Goal: Task Accomplishment & Management: Use online tool/utility

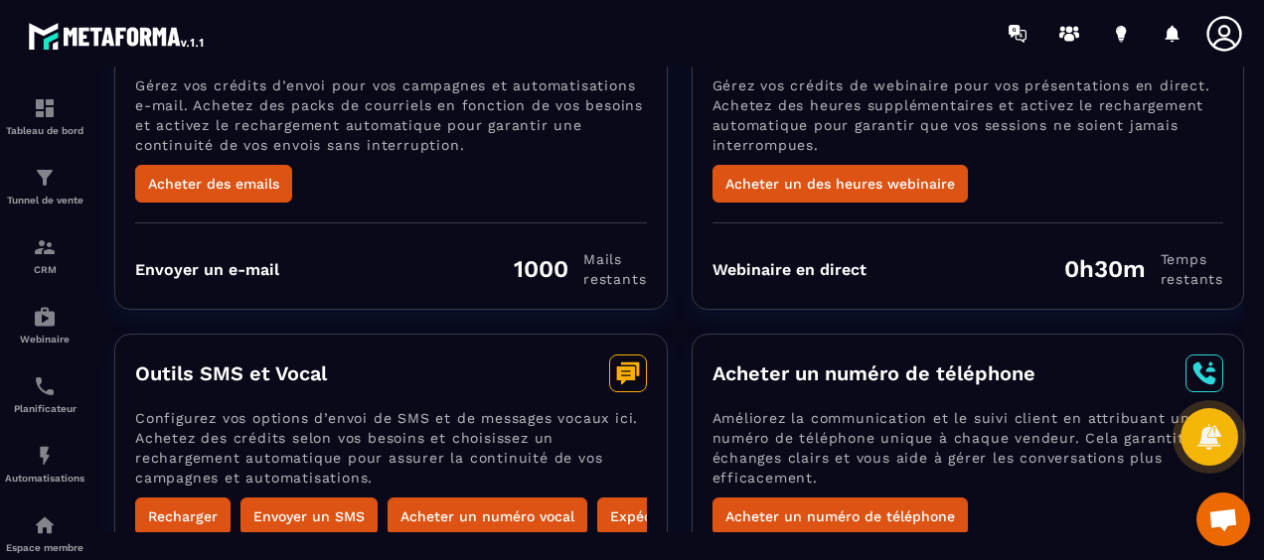
scroll to position [158, 0]
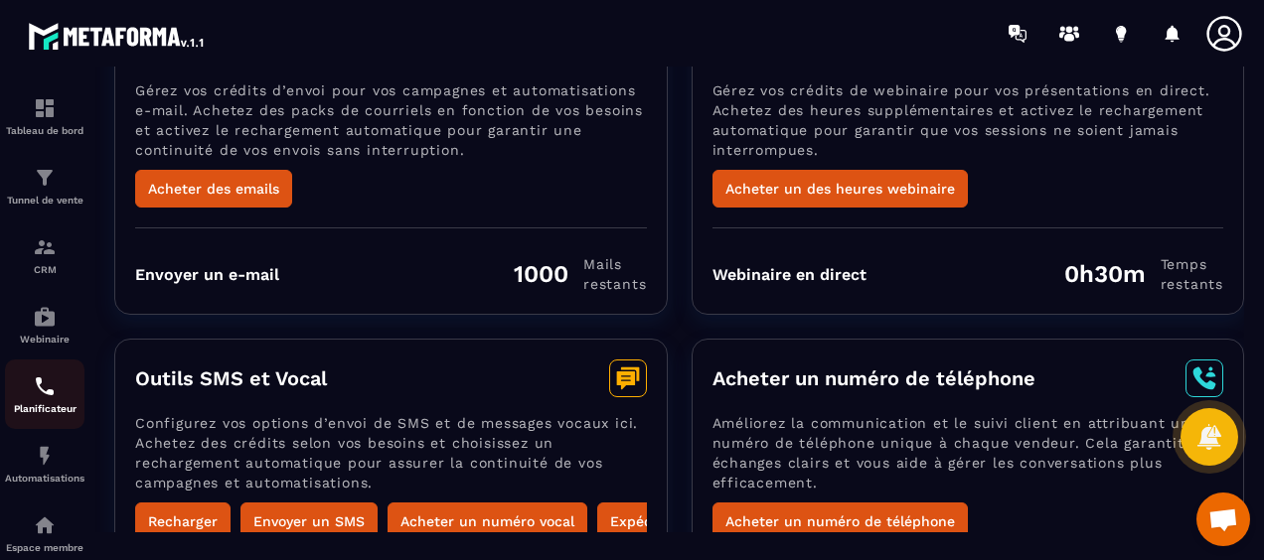
click at [48, 402] on div "Planificateur" at bounding box center [44, 395] width 79 height 40
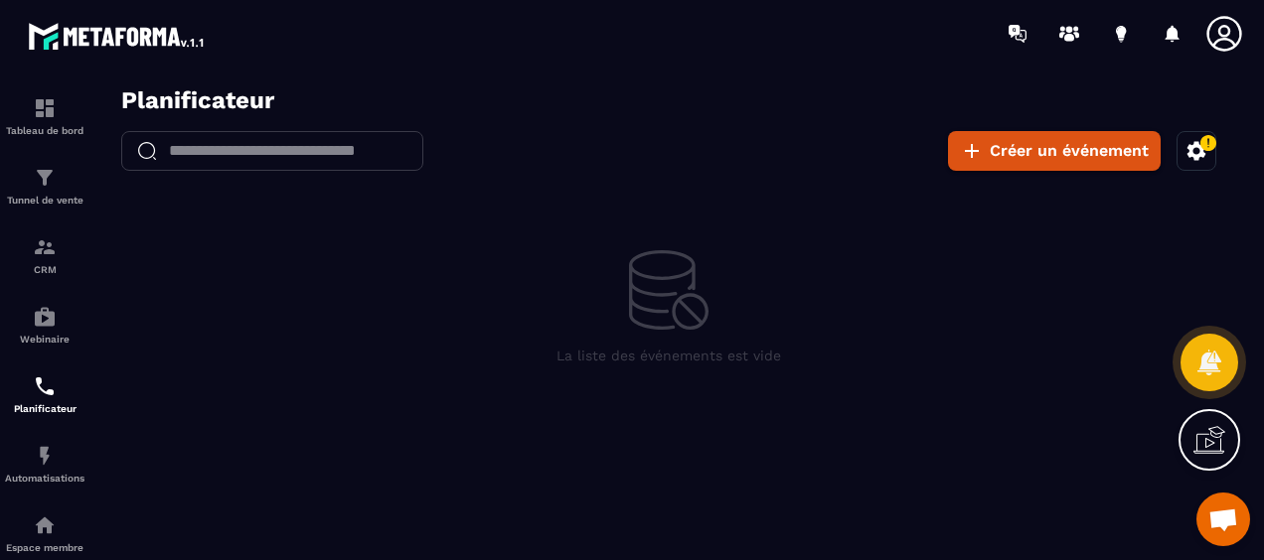
click at [1206, 439] on icon at bounding box center [1215, 437] width 20 height 22
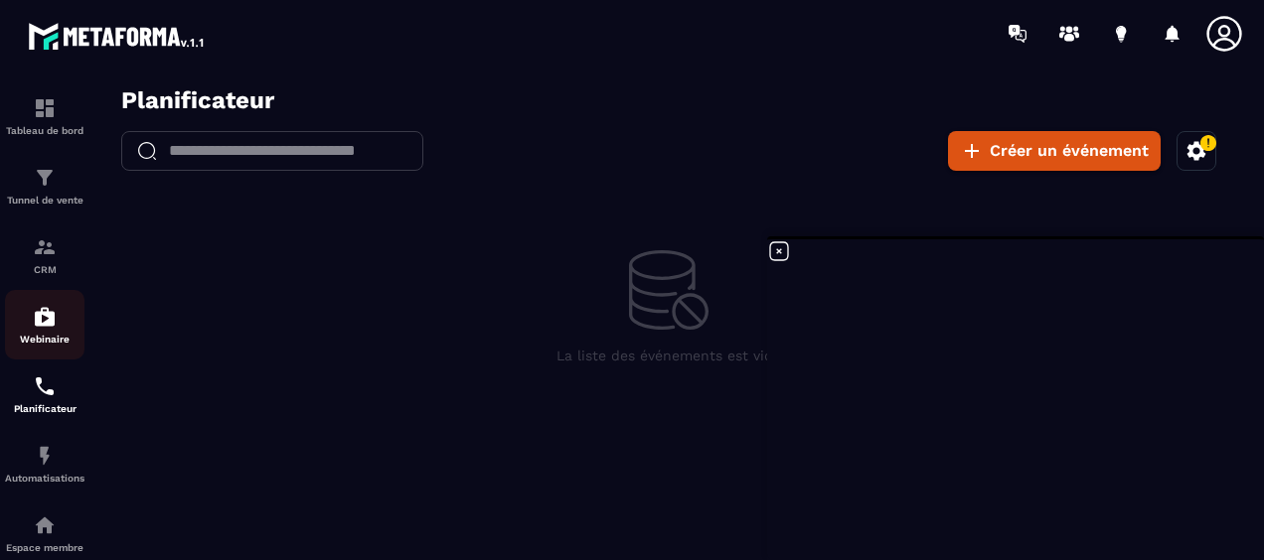
click at [38, 329] on img at bounding box center [45, 317] width 24 height 24
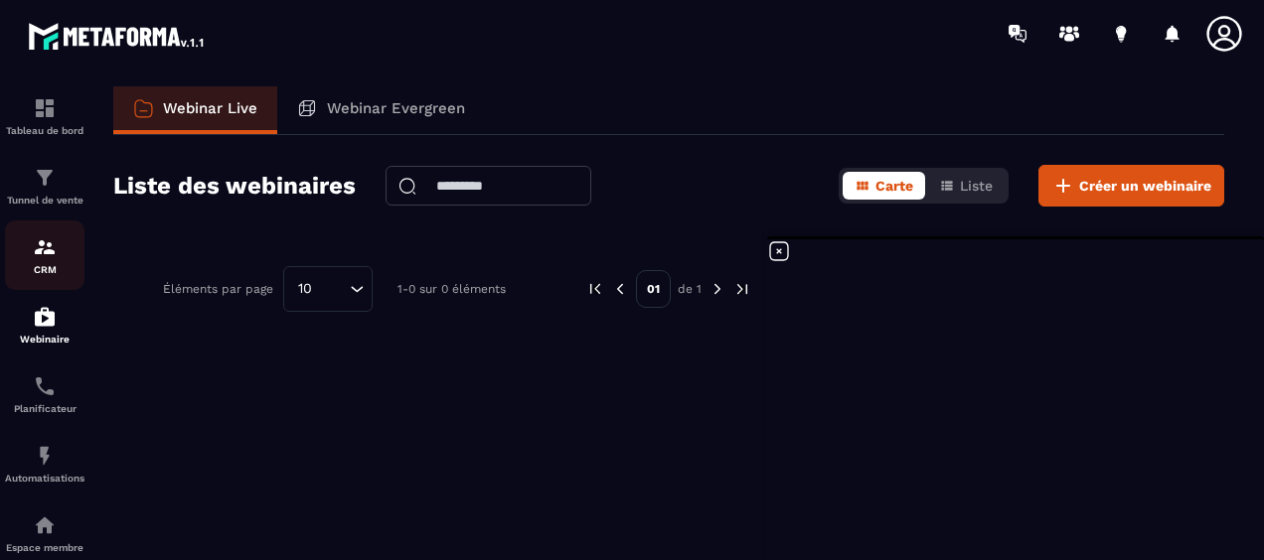
click at [49, 266] on p "CRM" at bounding box center [44, 269] width 79 height 11
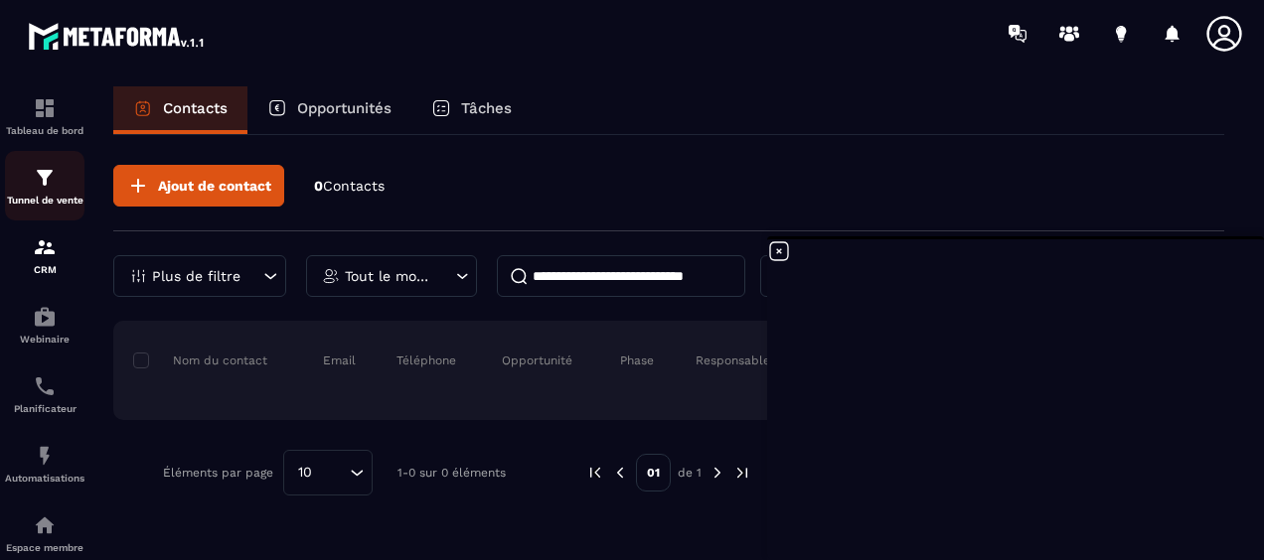
click at [56, 172] on img at bounding box center [45, 178] width 24 height 24
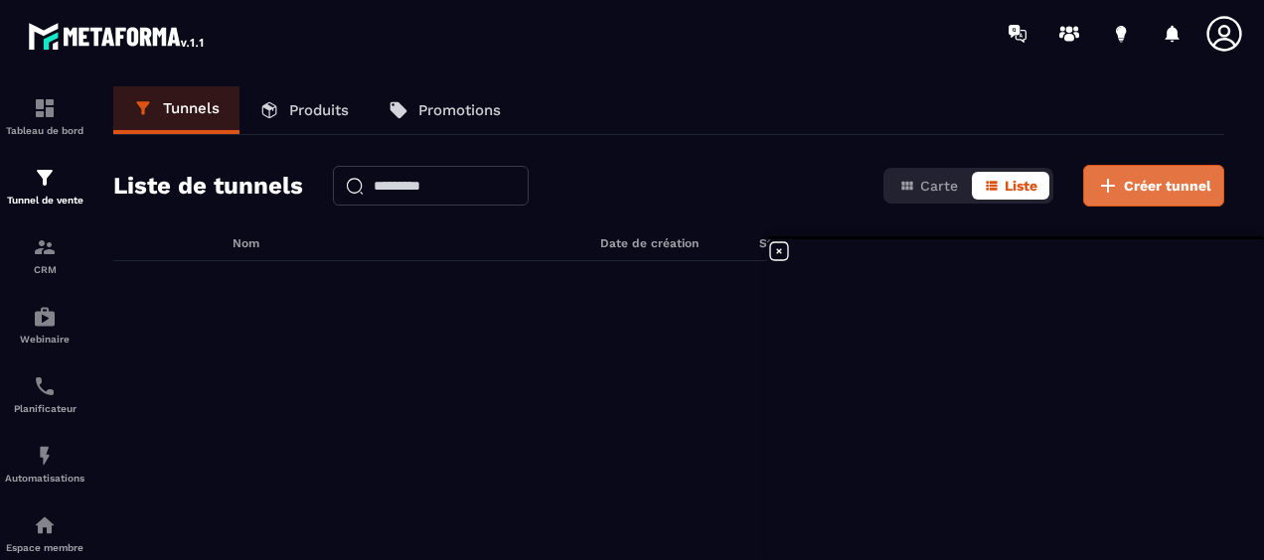
click at [1129, 182] on span "Créer tunnel" at bounding box center [1167, 186] width 87 height 20
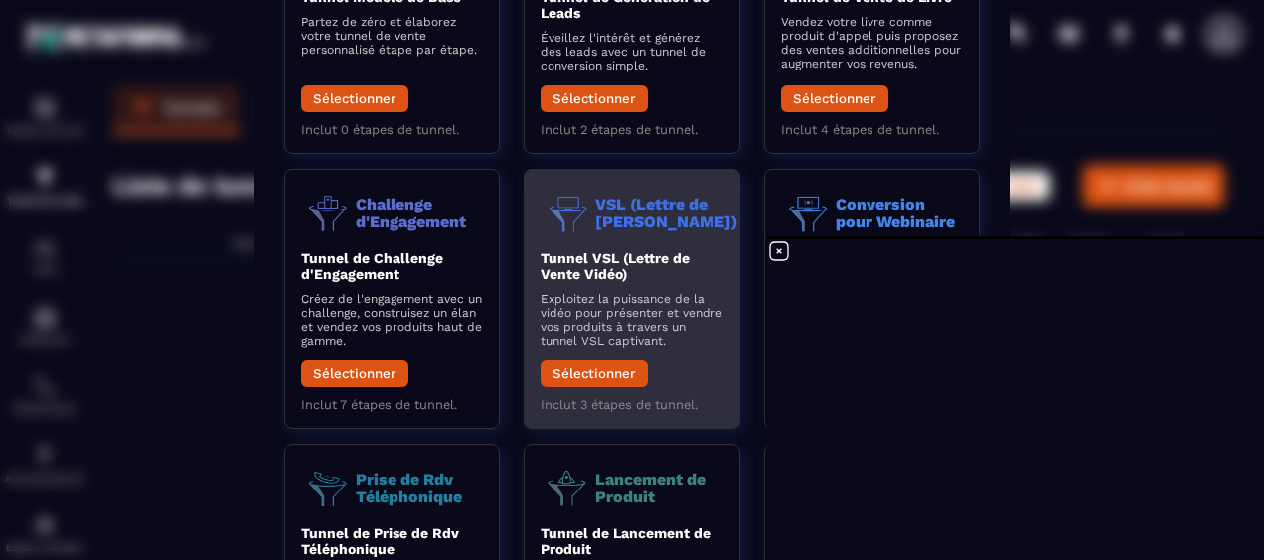
scroll to position [298, 0]
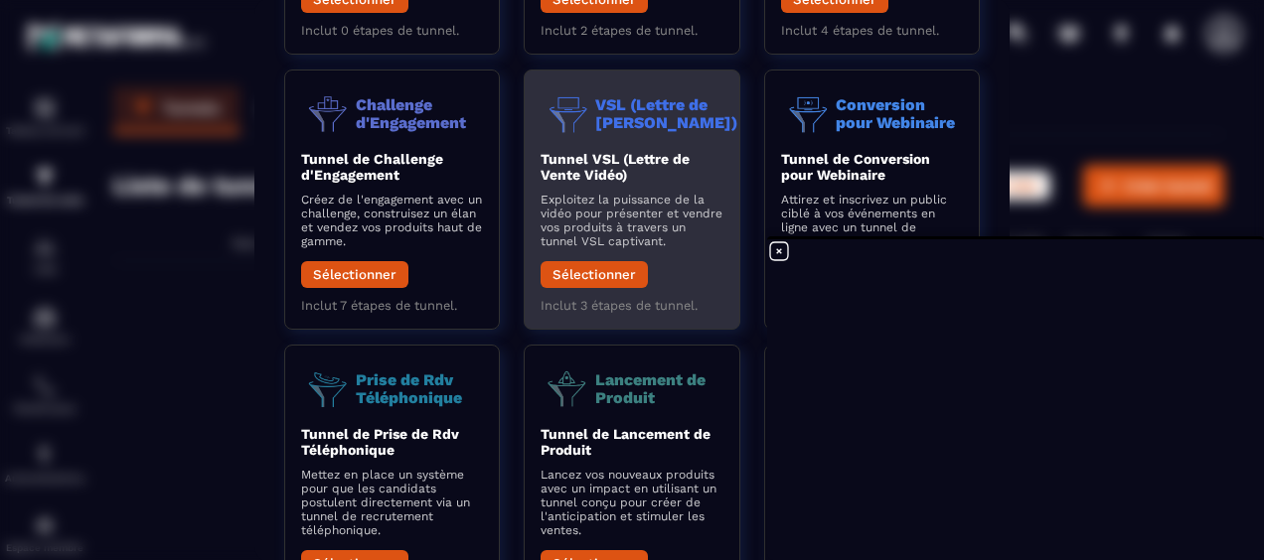
click at [618, 203] on p "Exploitez la puissance de la vidéo pour présenter et vendre vos produits à trav…" at bounding box center [631, 221] width 182 height 56
click at [607, 284] on button "Sélectionner" at bounding box center [593, 274] width 107 height 27
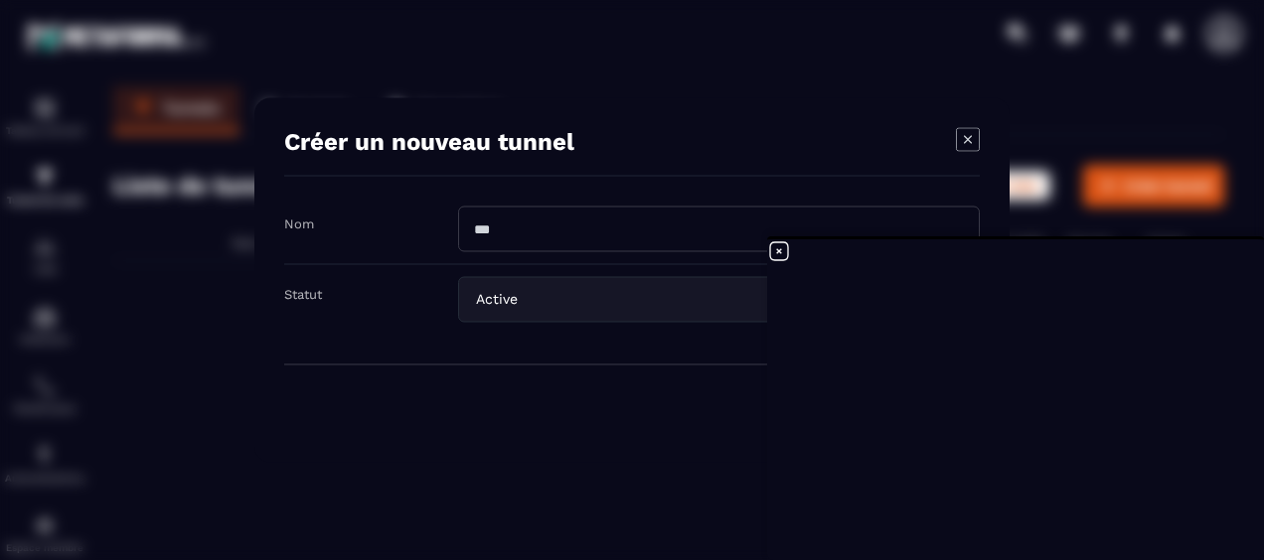
click at [783, 251] on icon at bounding box center [779, 251] width 24 height 24
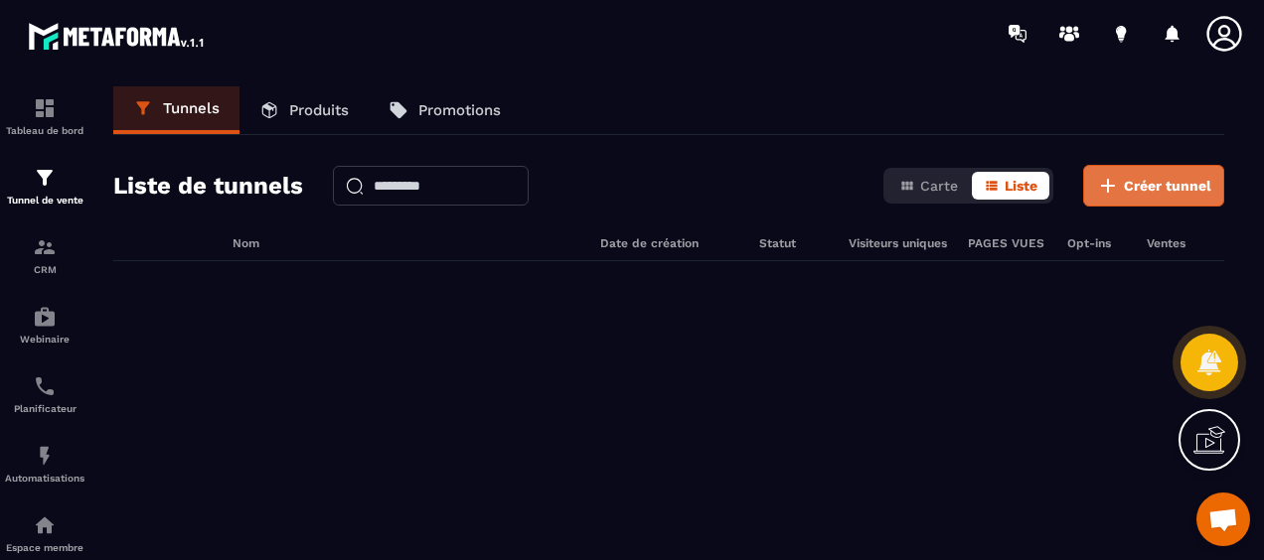
click at [1143, 187] on span "Créer tunnel" at bounding box center [1167, 186] width 87 height 20
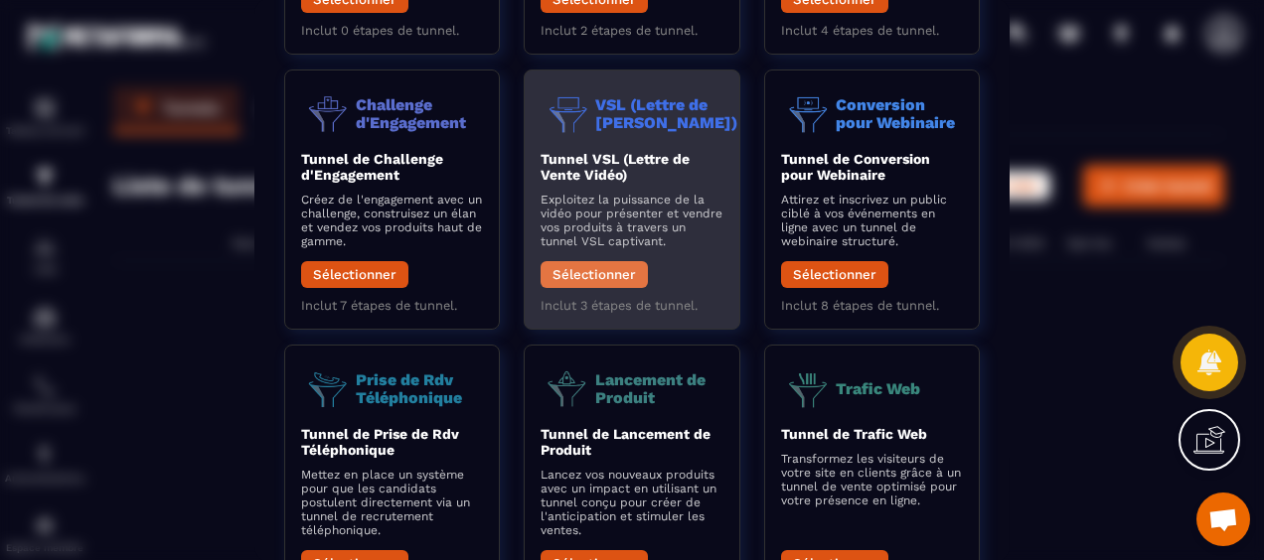
click at [596, 274] on button "Sélectionner" at bounding box center [593, 274] width 107 height 27
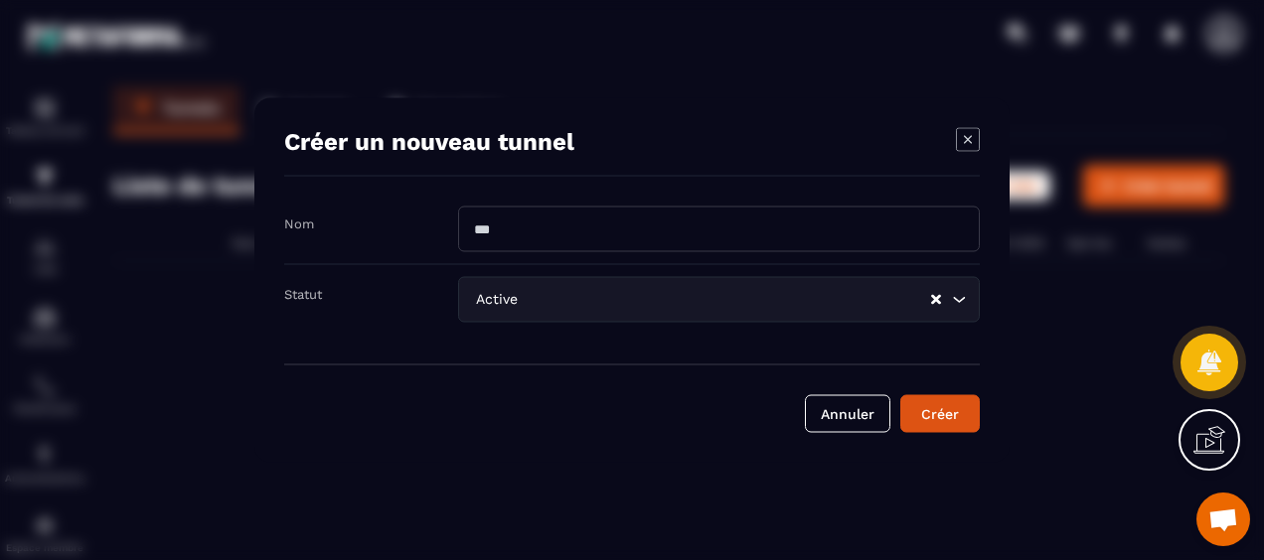
click at [538, 234] on input "Modal window" at bounding box center [719, 230] width 522 height 46
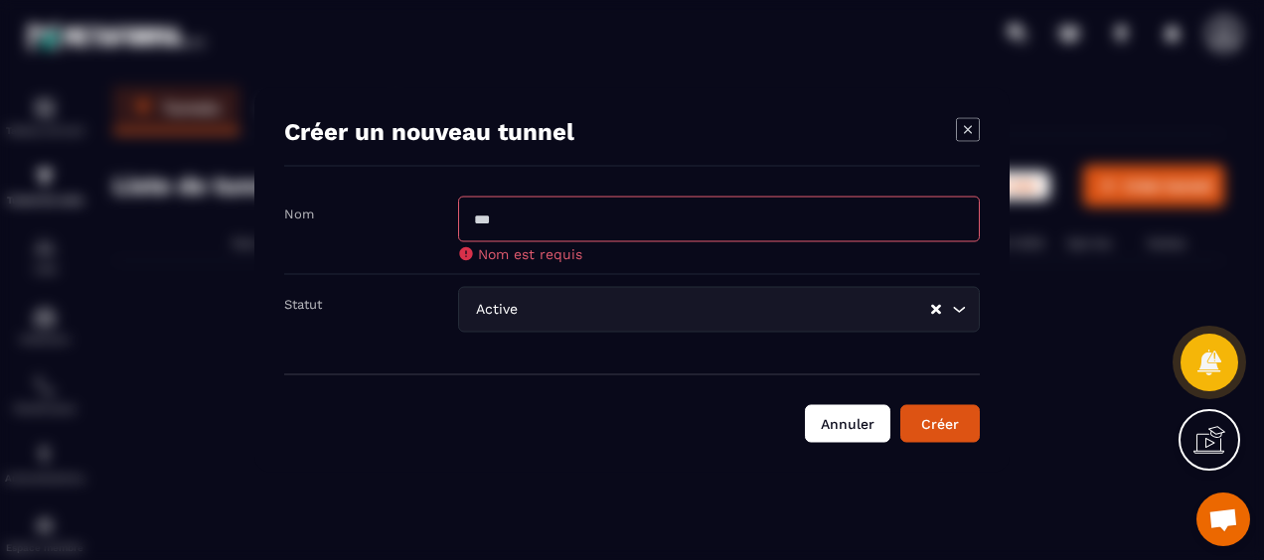
click at [835, 413] on button "Annuler" at bounding box center [847, 424] width 85 height 38
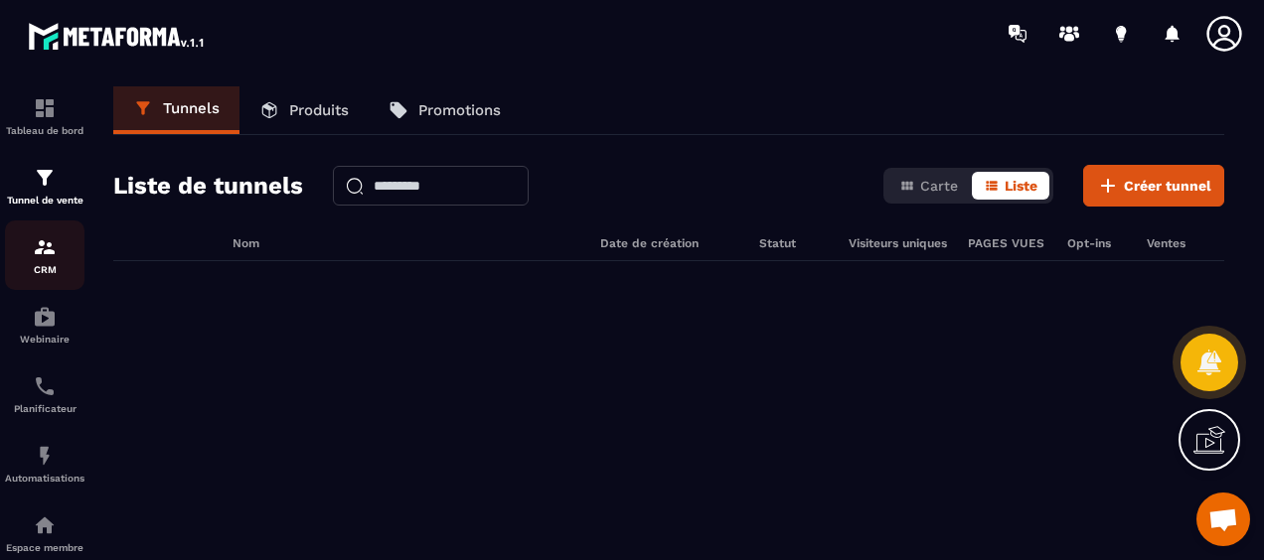
click at [48, 255] on img at bounding box center [45, 247] width 24 height 24
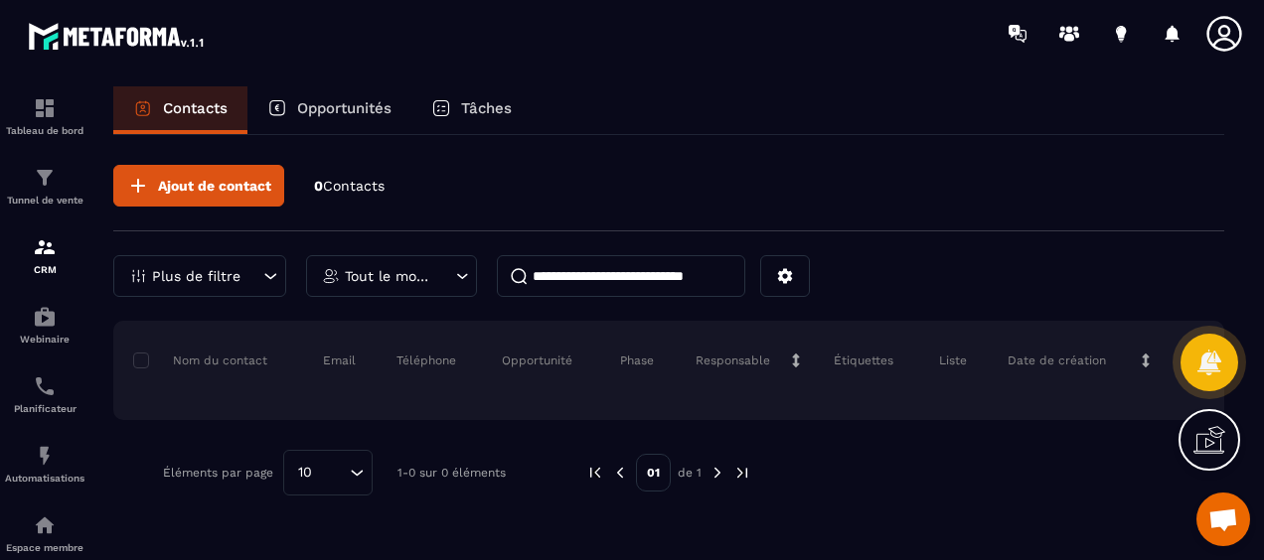
click at [1203, 440] on icon at bounding box center [1209, 440] width 32 height 32
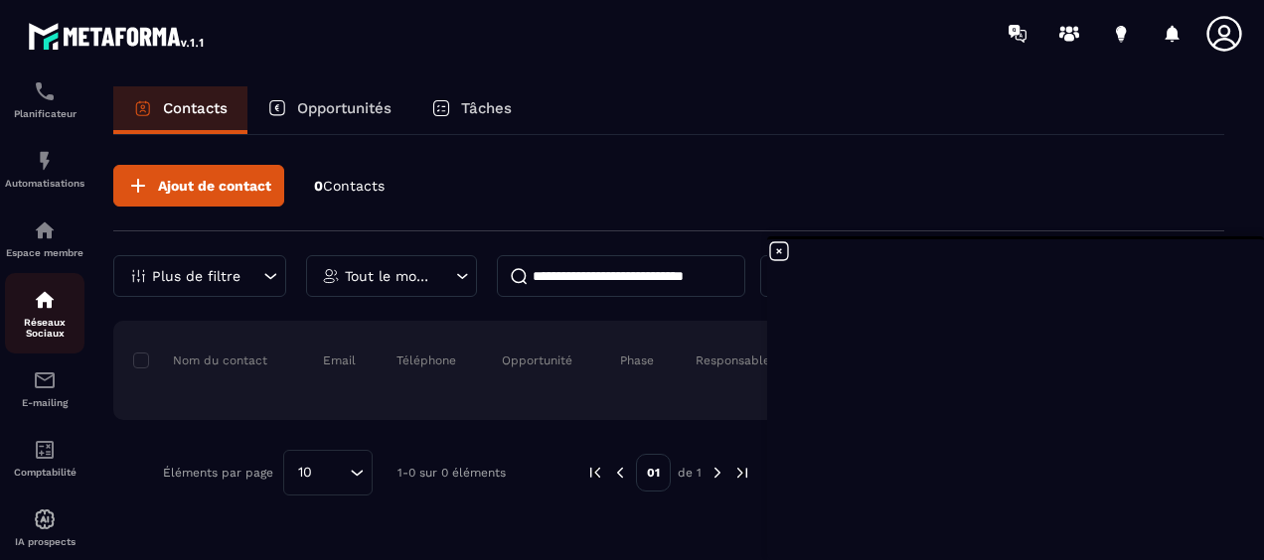
scroll to position [298, 0]
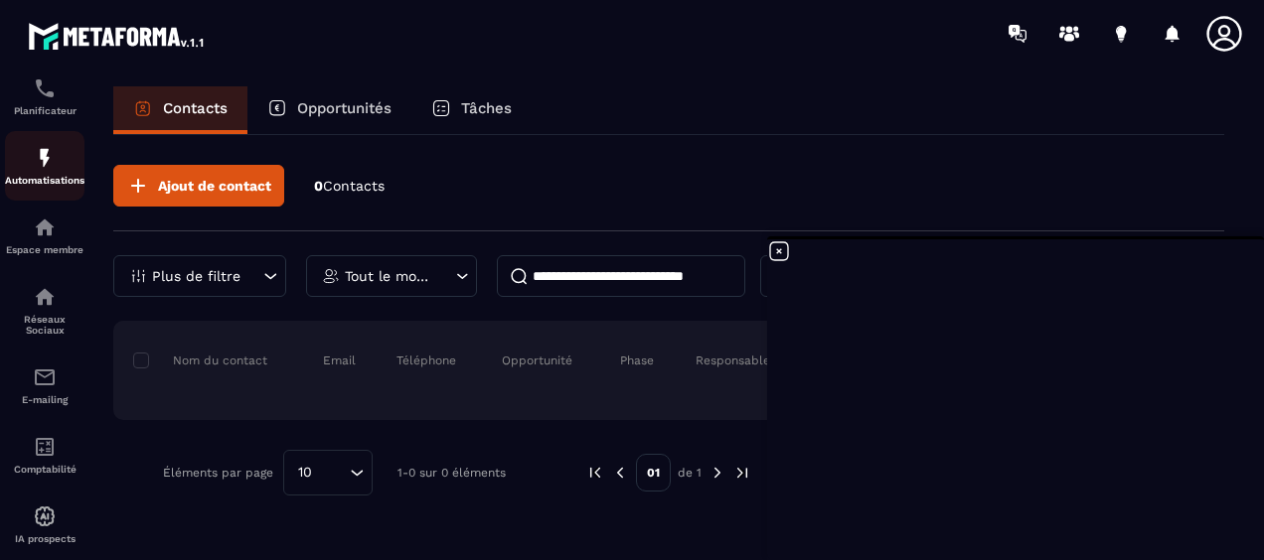
click at [53, 170] on img at bounding box center [45, 158] width 24 height 24
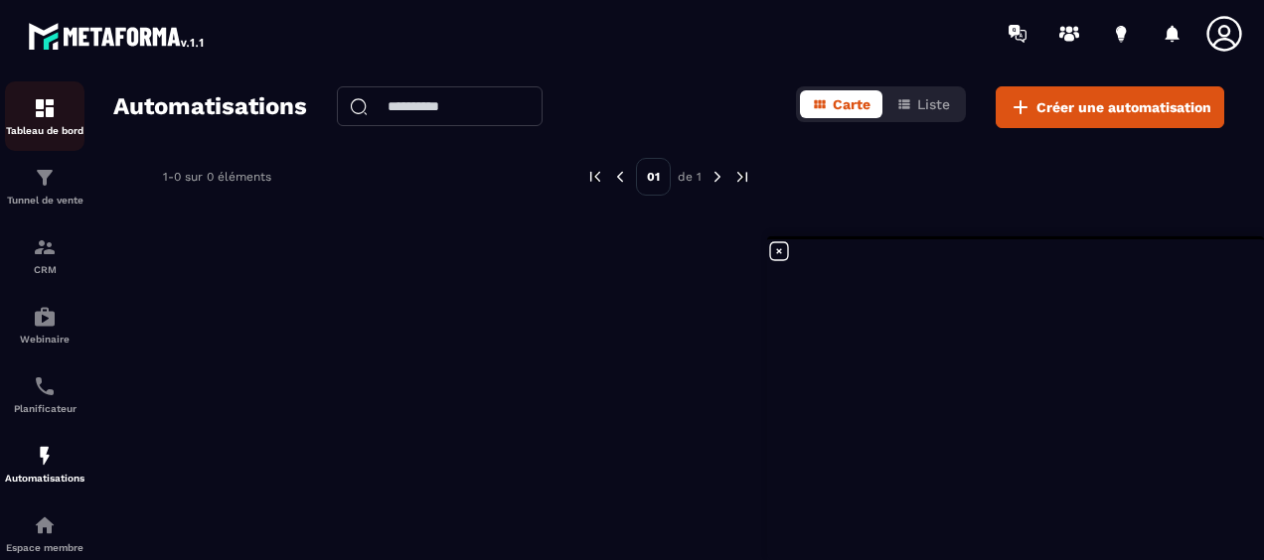
click at [46, 116] on img at bounding box center [45, 108] width 24 height 24
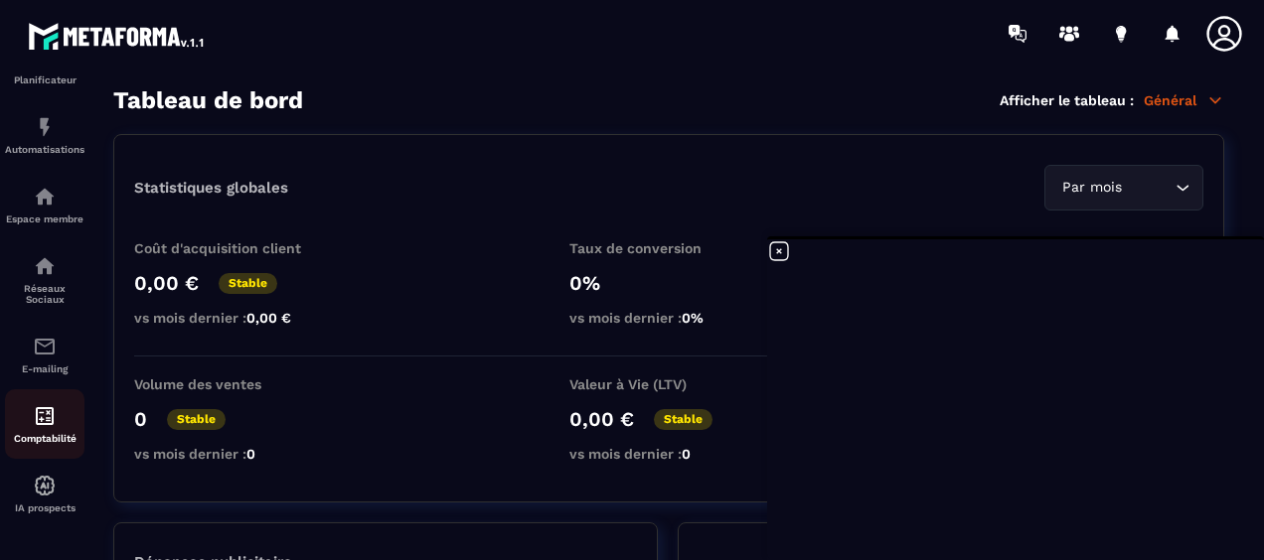
scroll to position [342, 0]
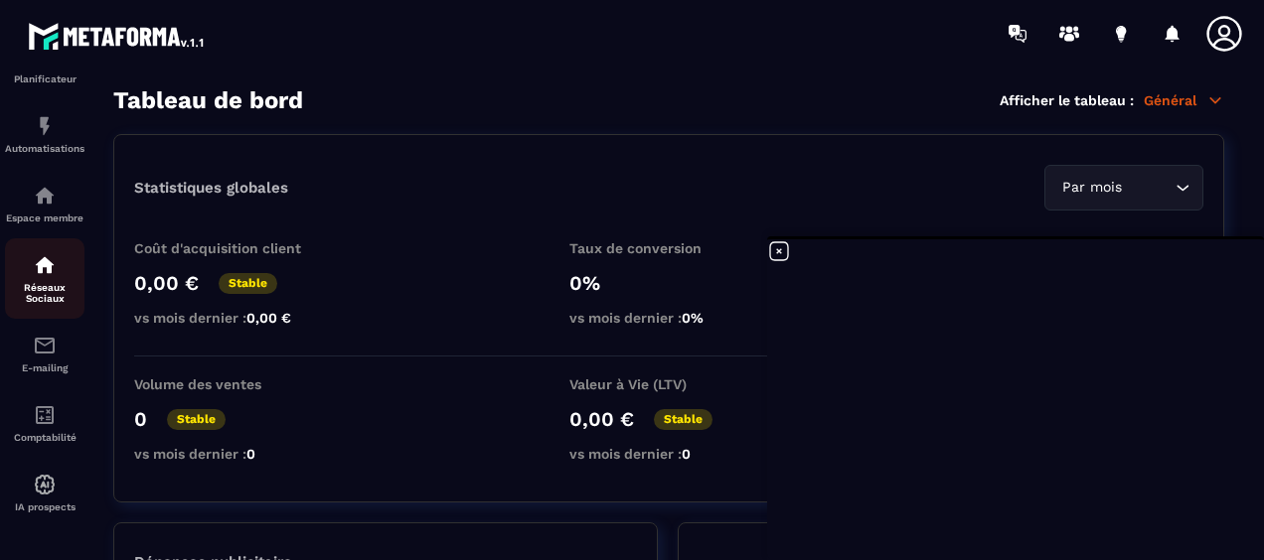
click at [44, 275] on div "Réseaux Sociaux" at bounding box center [44, 278] width 79 height 51
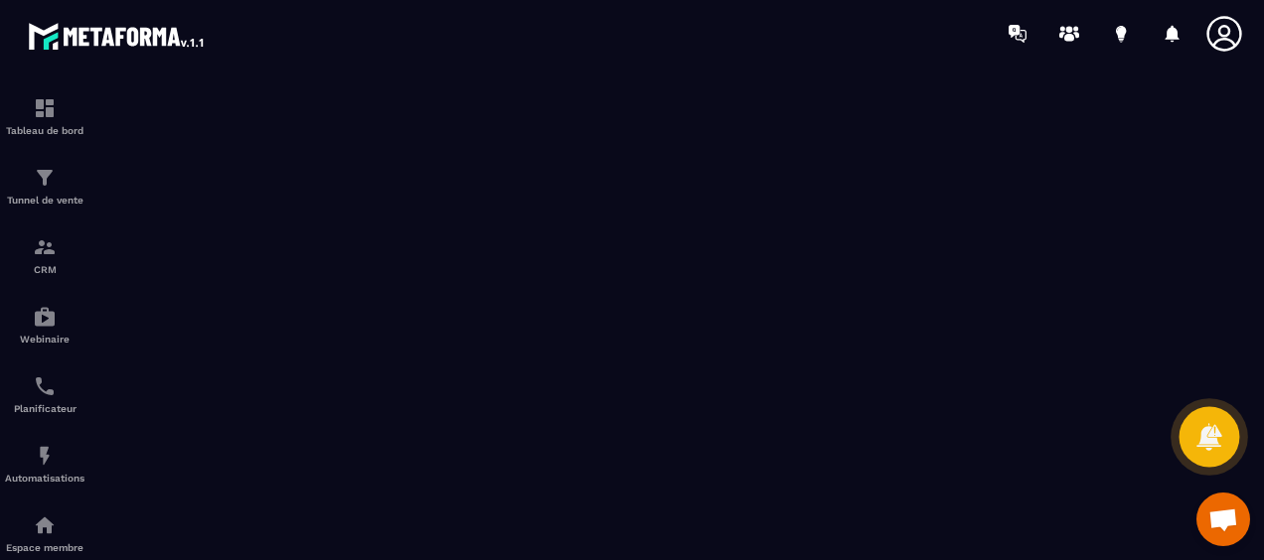
click at [1207, 438] on icon at bounding box center [1208, 436] width 25 height 27
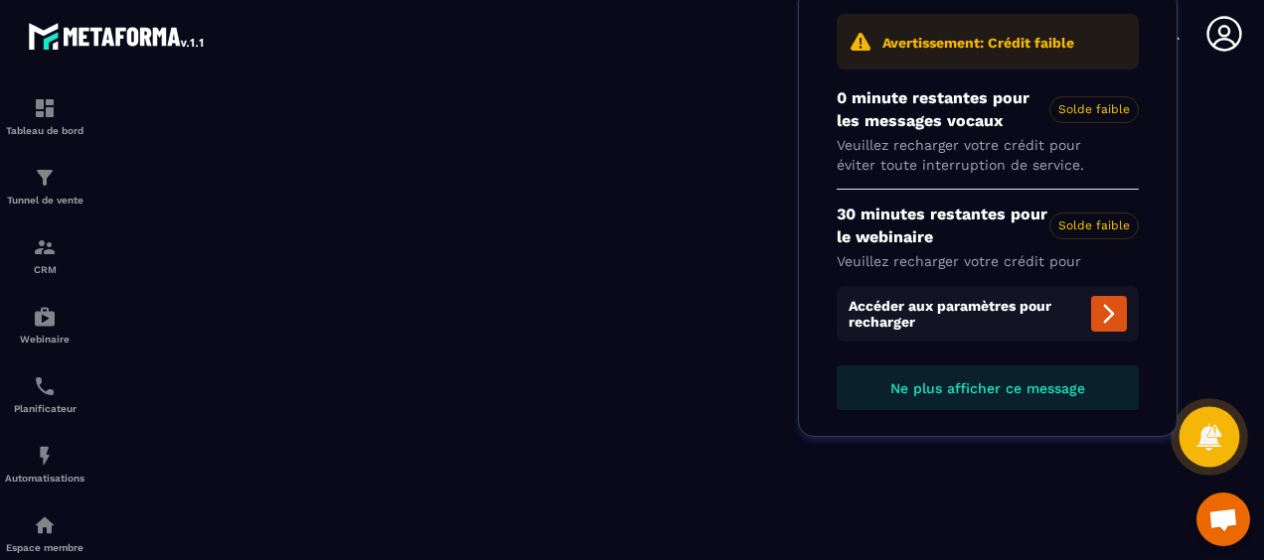
click at [1220, 433] on icon at bounding box center [1208, 436] width 29 height 29
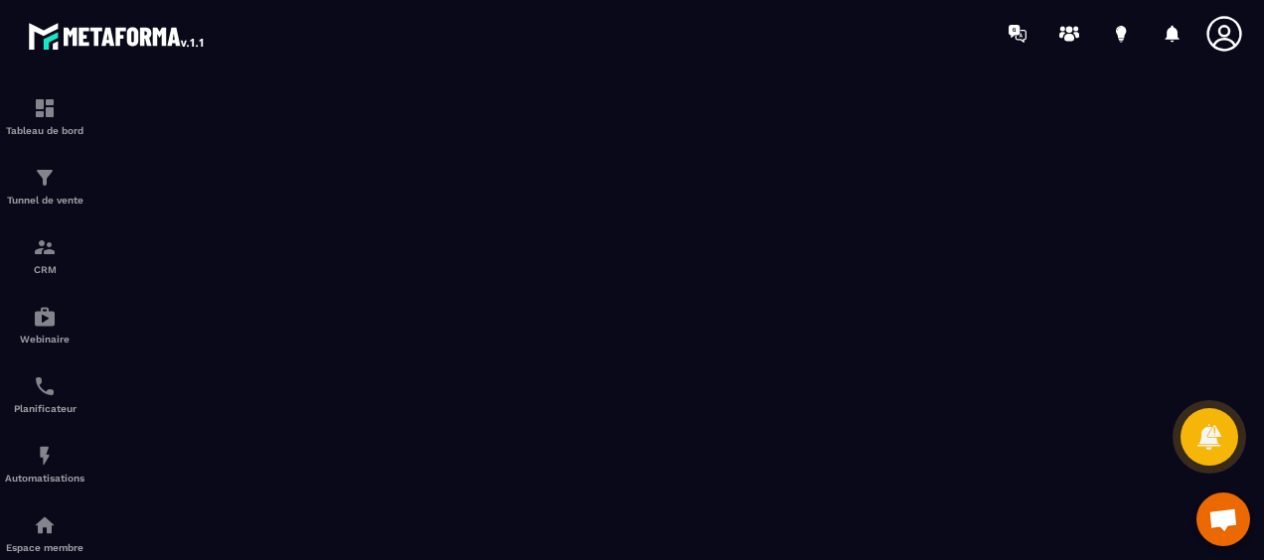
click at [1221, 520] on span "Ouvrir le chat" at bounding box center [1223, 522] width 32 height 26
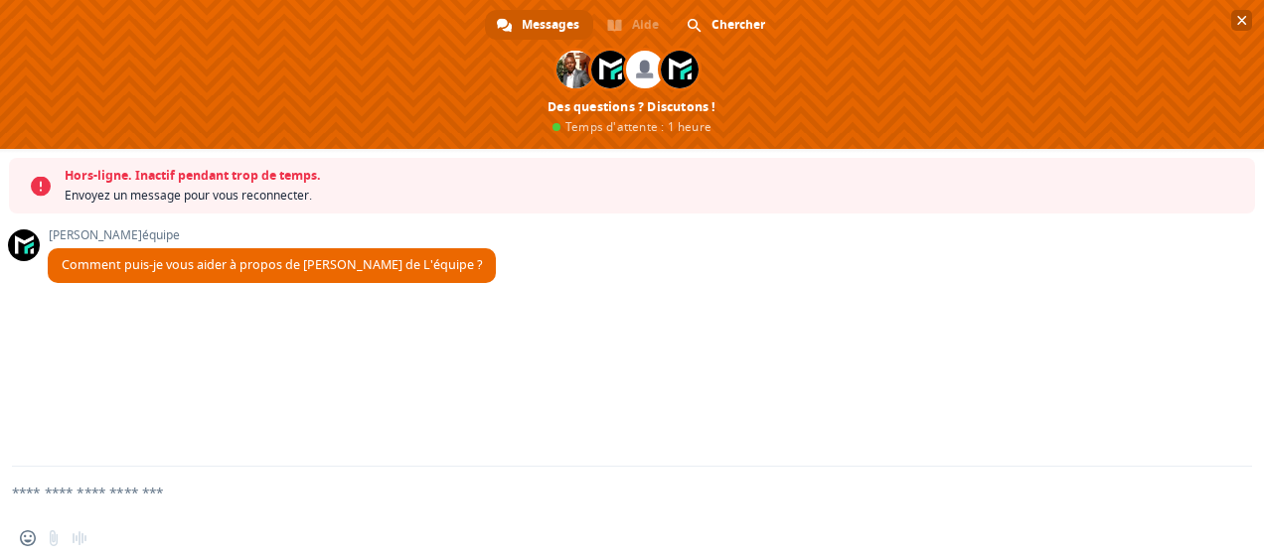
click at [1245, 19] on span "Fermer le chat" at bounding box center [1242, 20] width 10 height 13
